Goal: Transaction & Acquisition: Purchase product/service

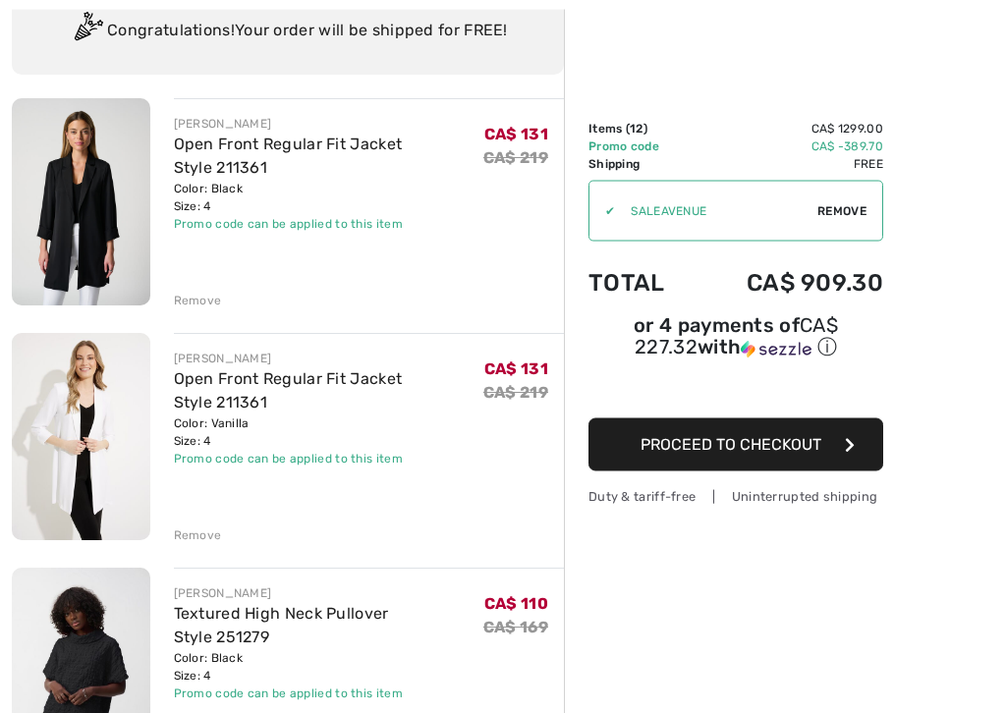
scroll to position [159, 0]
click at [206, 537] on div "Remove" at bounding box center [198, 536] width 48 height 18
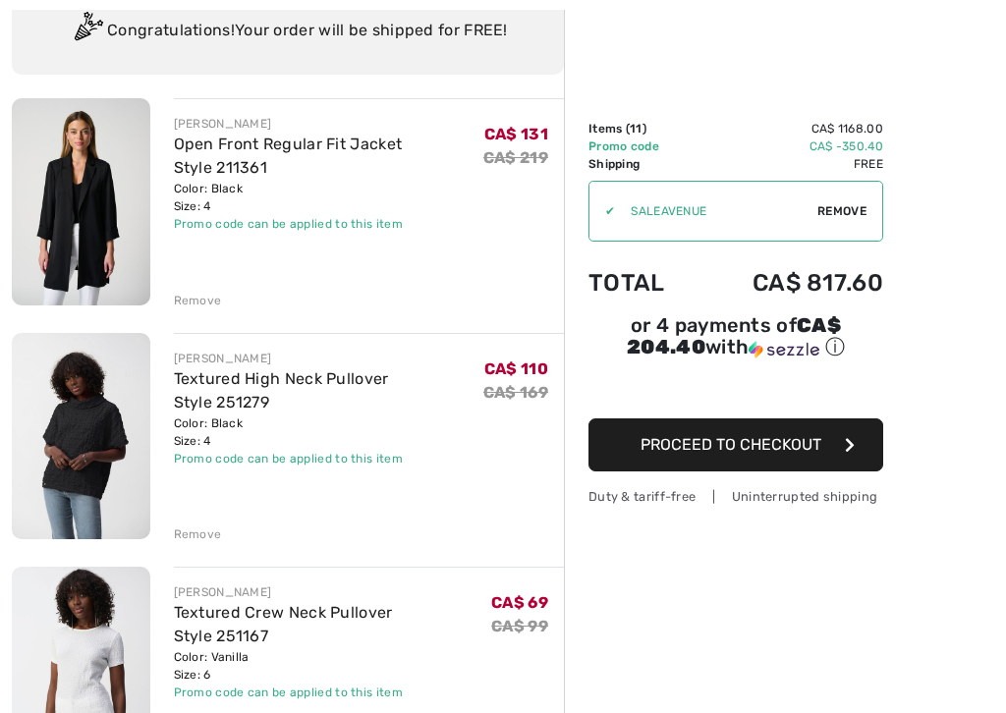
click at [214, 537] on div "Remove" at bounding box center [198, 535] width 48 height 18
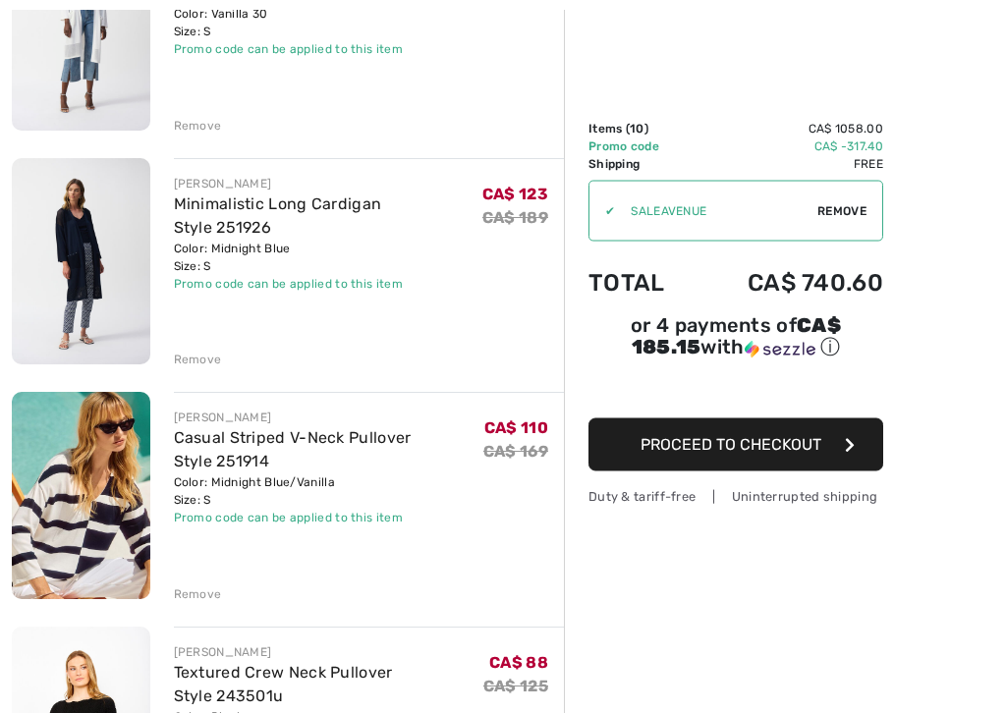
scroll to position [803, 0]
click at [201, 600] on div "Remove" at bounding box center [198, 595] width 48 height 18
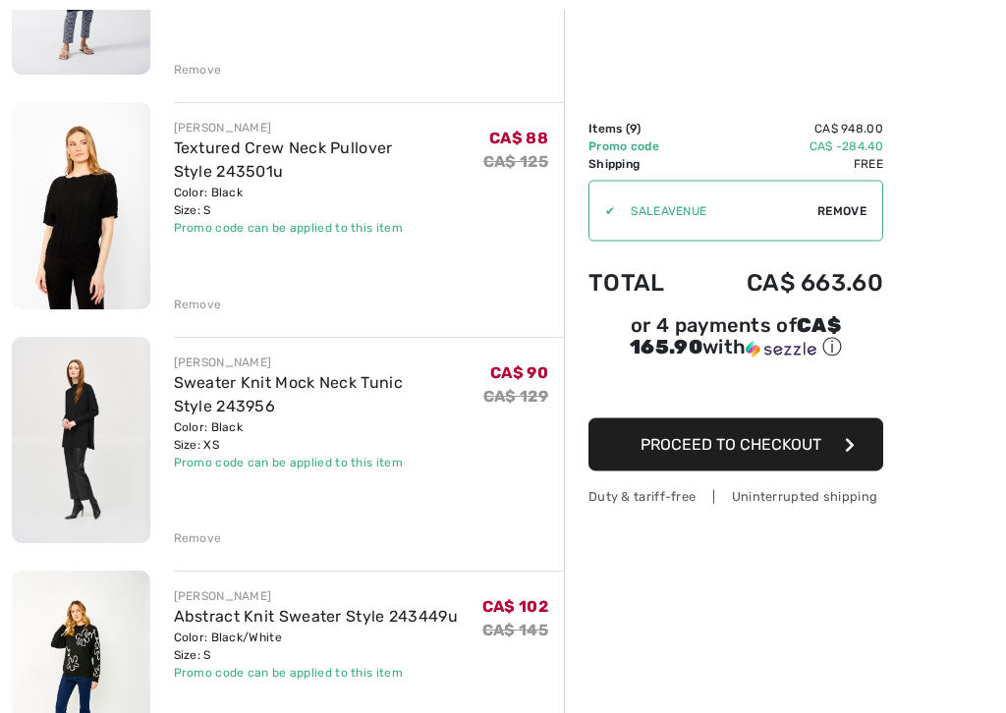
scroll to position [1098, 0]
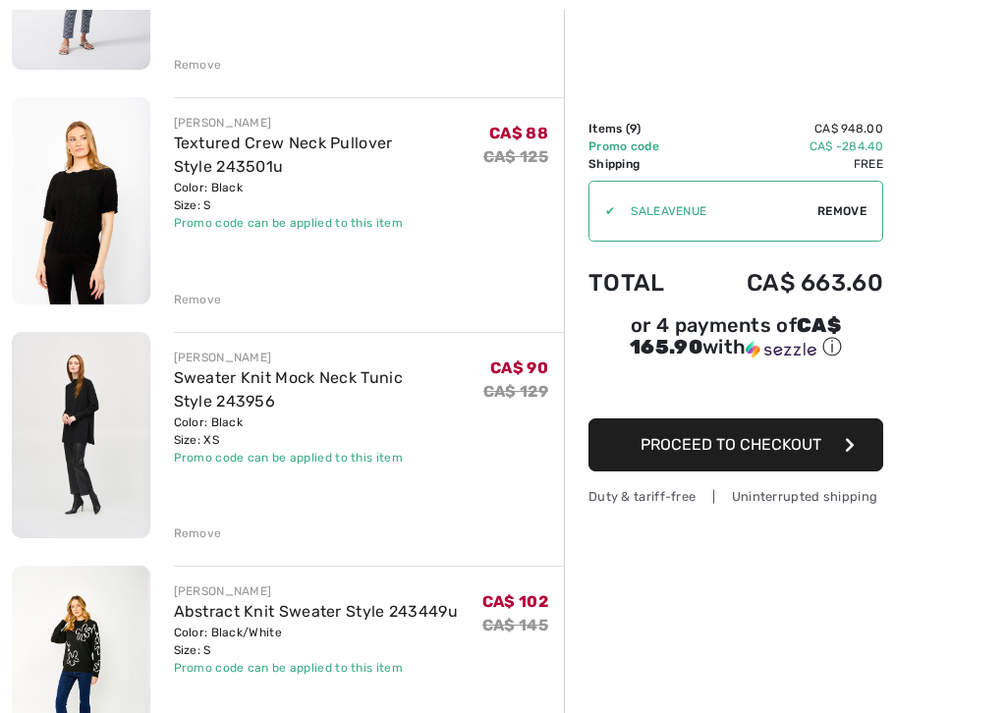
click at [204, 541] on div "JOSEPH RIBKOFF Open Front Regular Fit Jacket Style 211361 Color: Black Size: 4 …" at bounding box center [288, 481] width 552 height 2642
click at [206, 548] on div "JOSEPH RIBKOFF Open Front Regular Fit Jacket Style 211361 Color: Black Size: 4 …" at bounding box center [288, 481] width 552 height 2642
click at [218, 532] on div "Remove" at bounding box center [198, 534] width 48 height 18
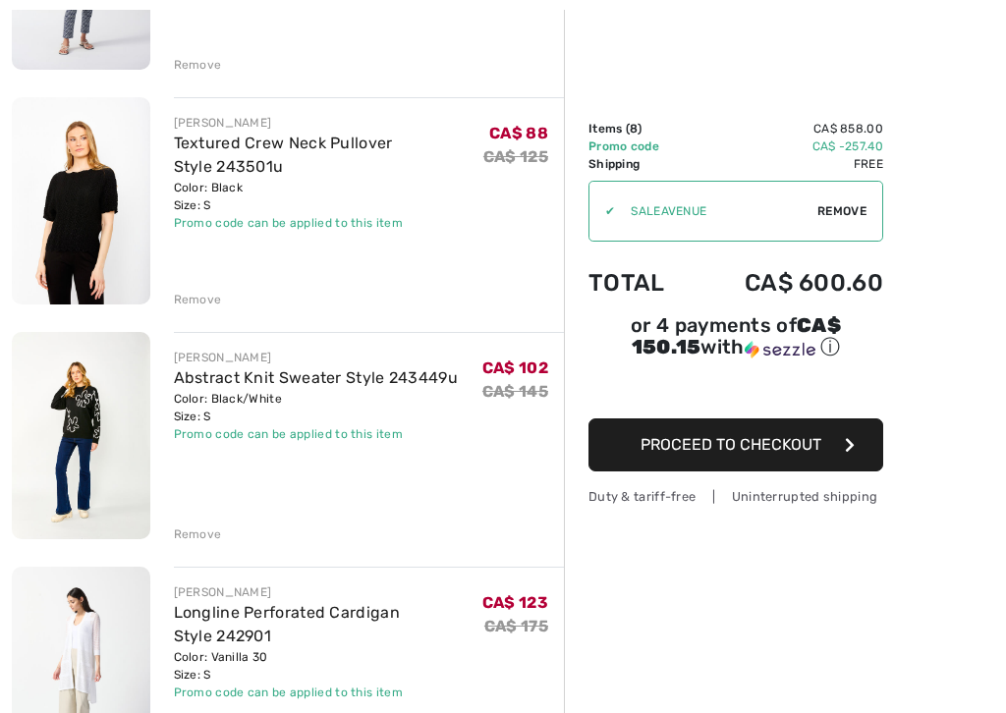
click at [209, 542] on div "JOSEPH RIBKOFF Open Front Regular Fit Jacket Style 211361 Color: Black Size: 4 …" at bounding box center [288, 364] width 552 height 2409
click at [202, 538] on div "Remove" at bounding box center [198, 535] width 48 height 18
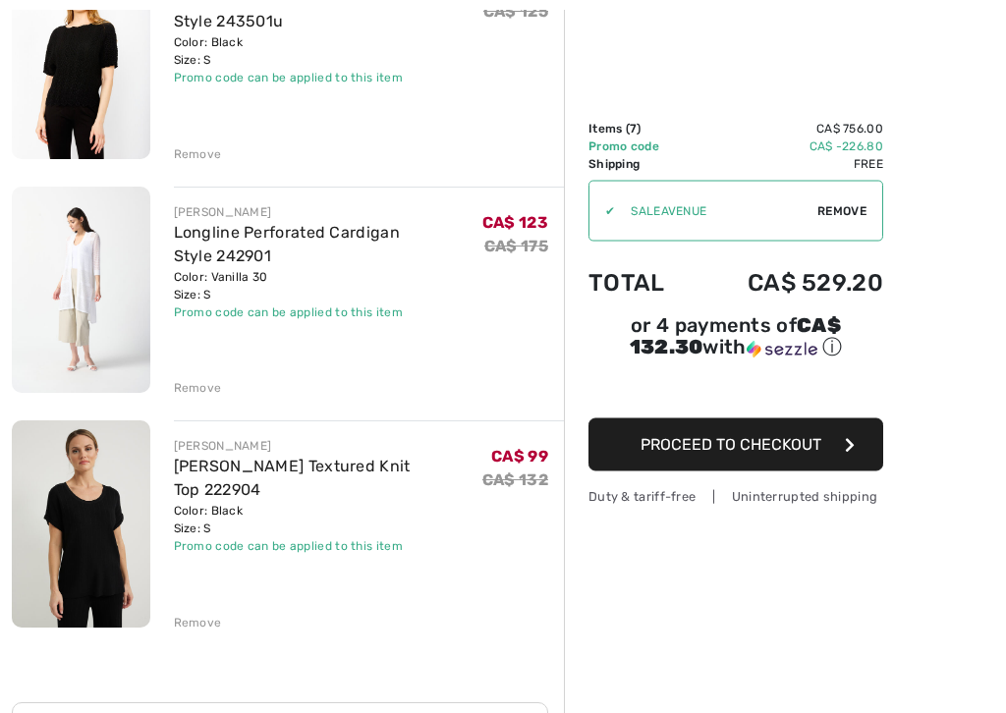
scroll to position [1243, 0]
click at [201, 602] on div "Remove" at bounding box center [198, 623] width 48 height 18
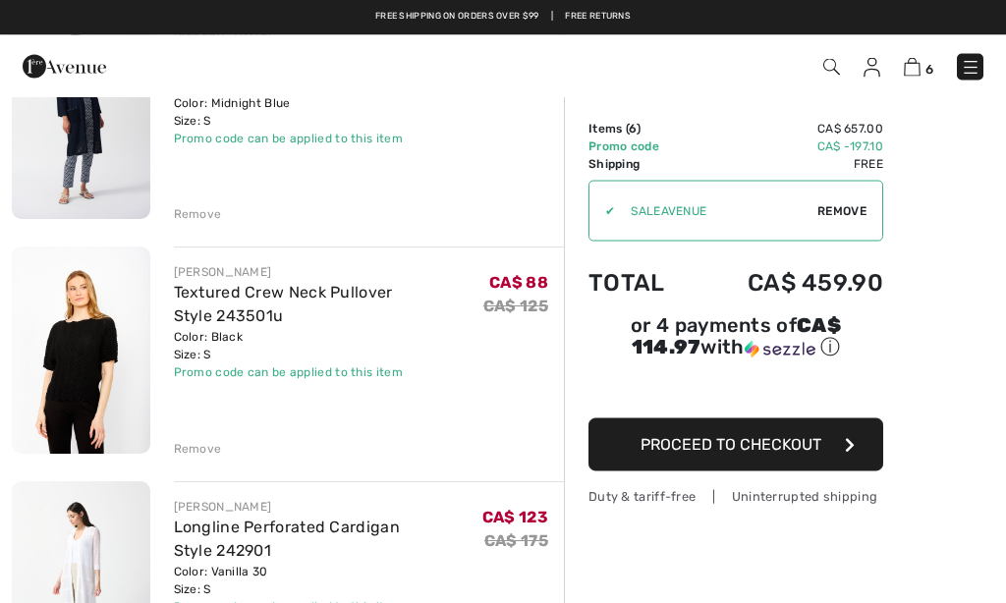
click at [217, 450] on div "Remove" at bounding box center [198, 450] width 48 height 18
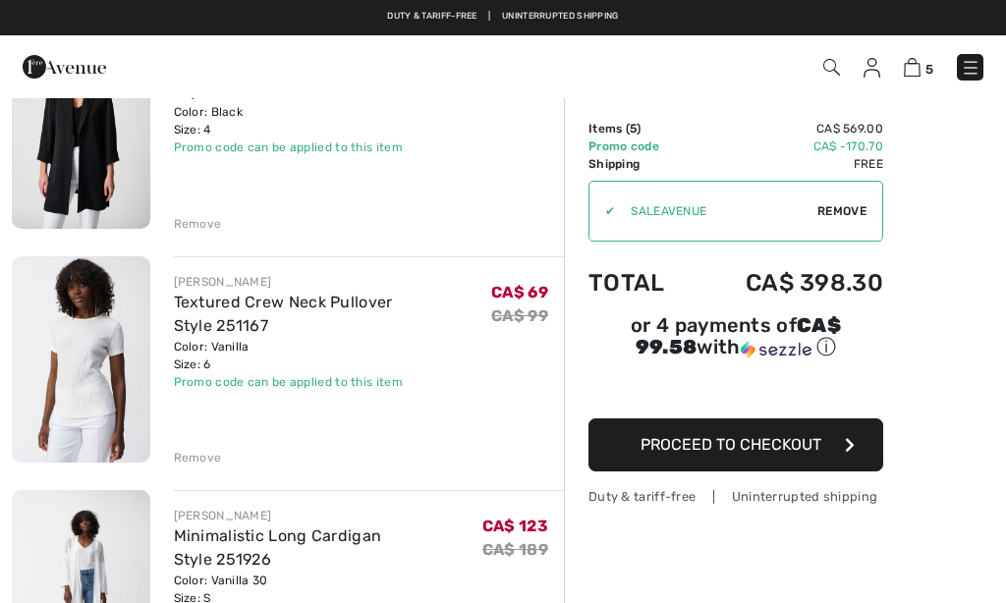
scroll to position [235, 0]
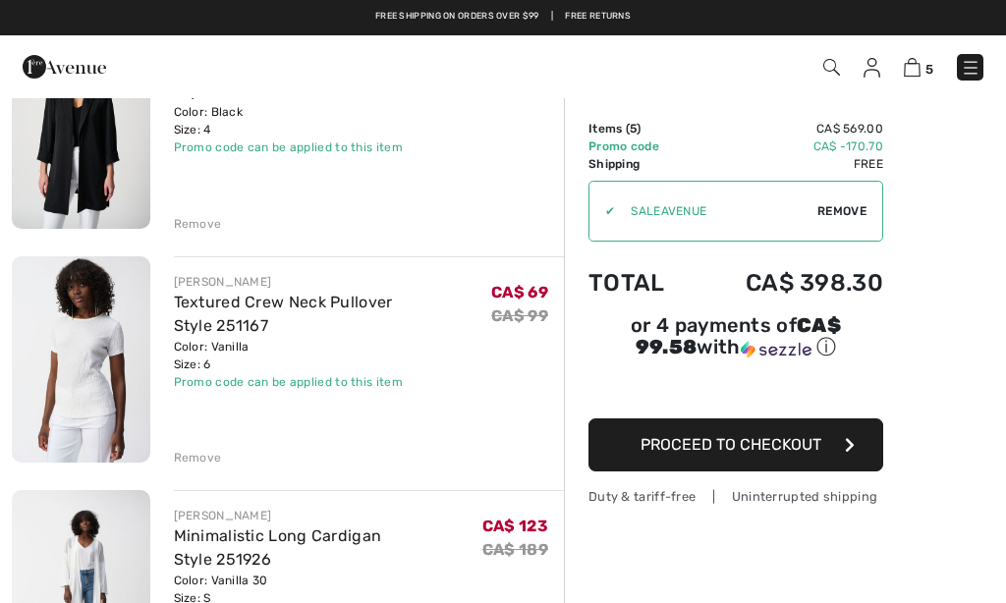
click at [207, 465] on div "Remove" at bounding box center [198, 458] width 48 height 18
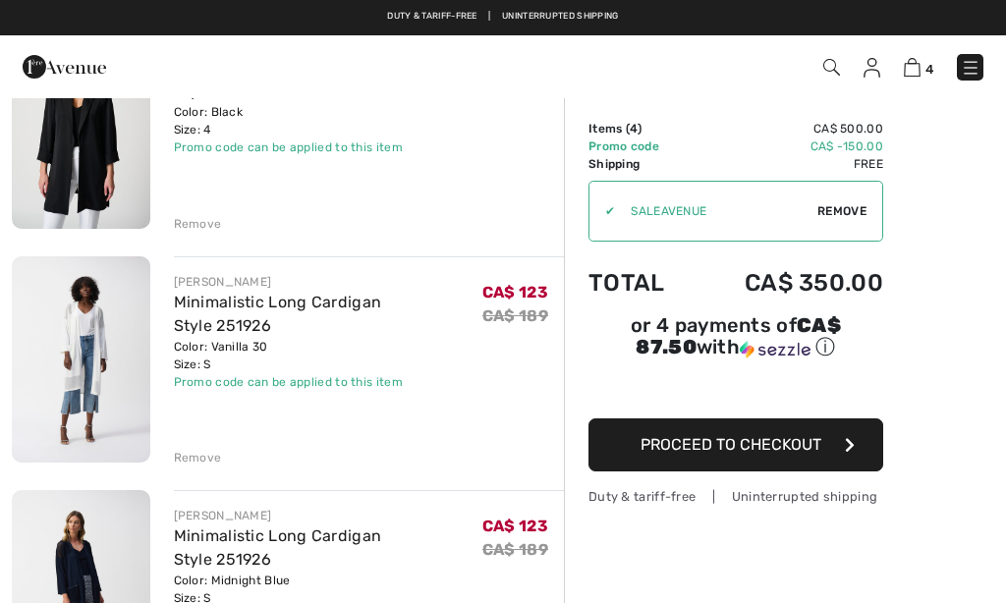
click at [207, 228] on div "Remove" at bounding box center [198, 224] width 48 height 18
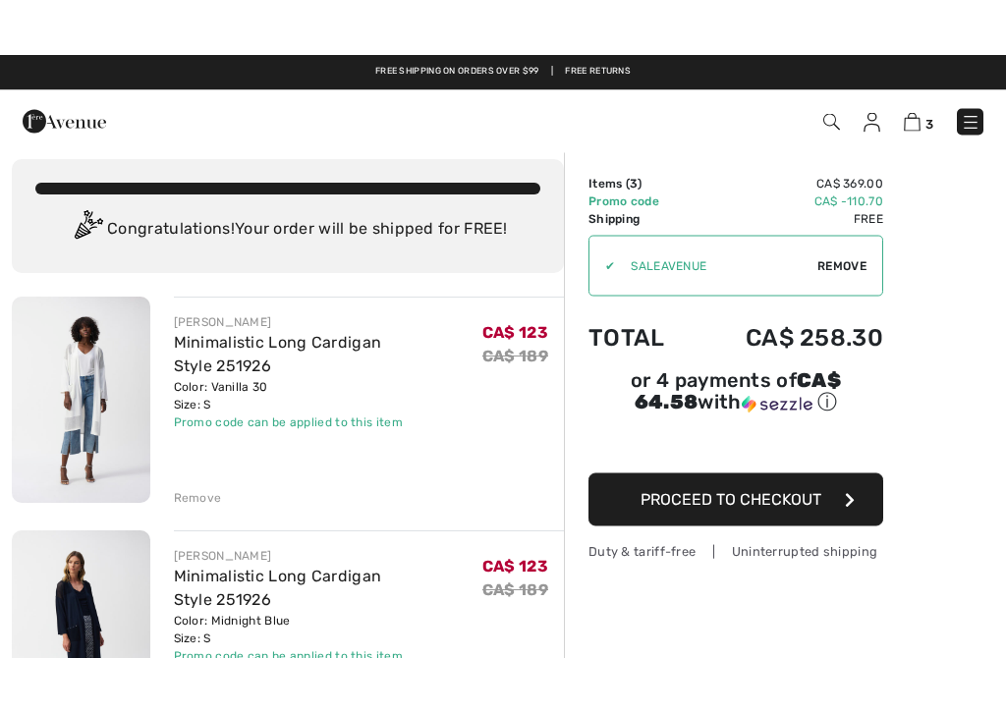
scroll to position [0, 0]
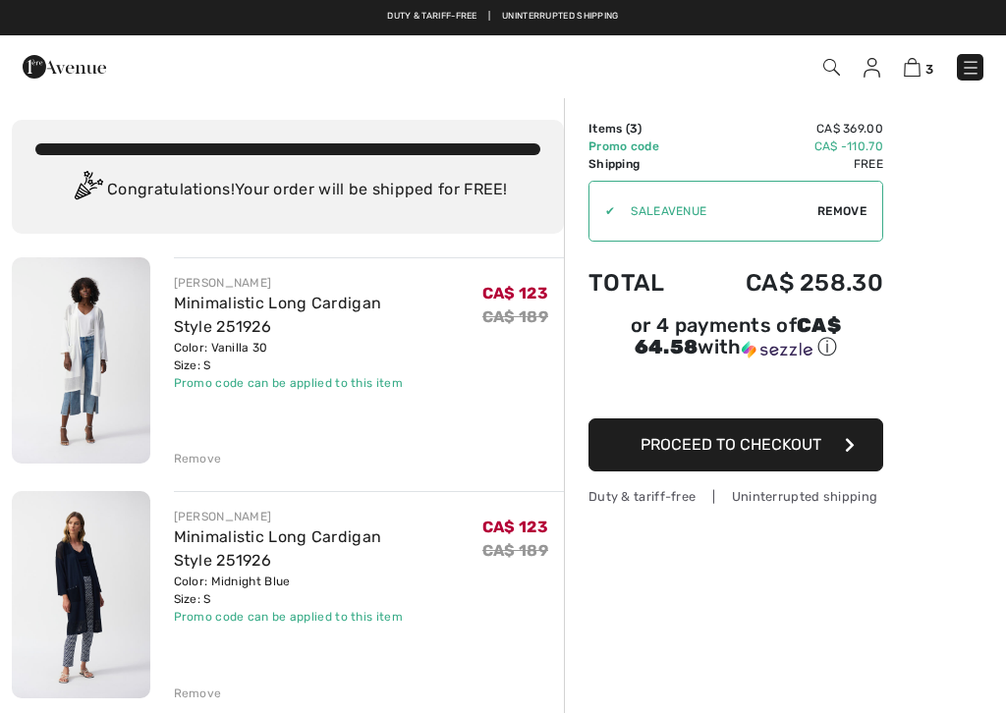
click at [72, 376] on img at bounding box center [81, 360] width 139 height 206
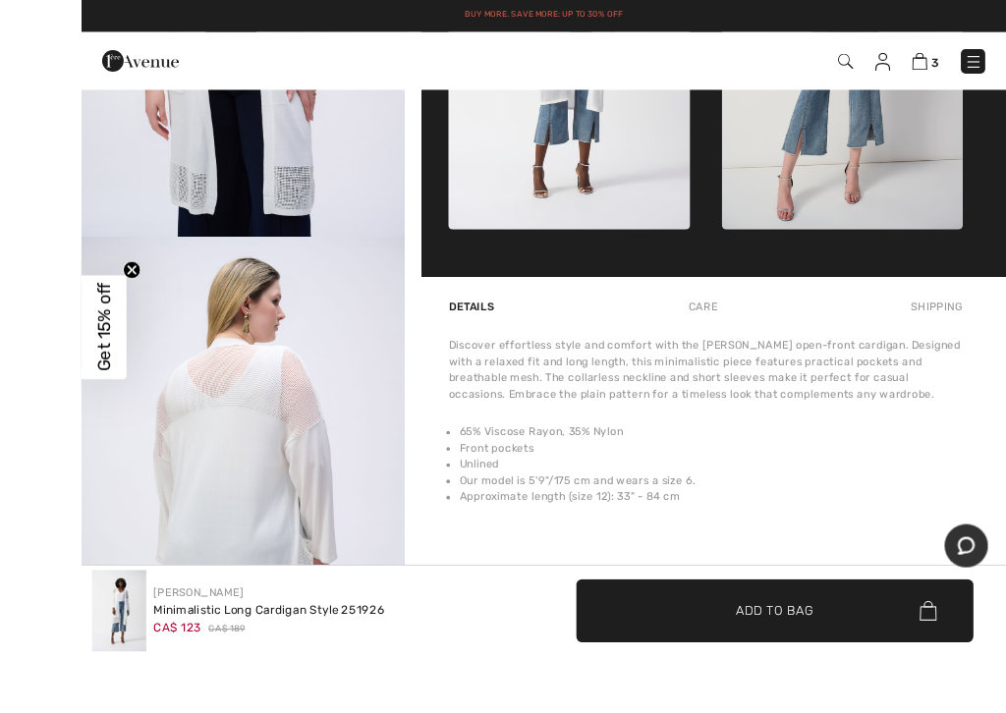
scroll to position [1127, 0]
